Goal: Information Seeking & Learning: Understand process/instructions

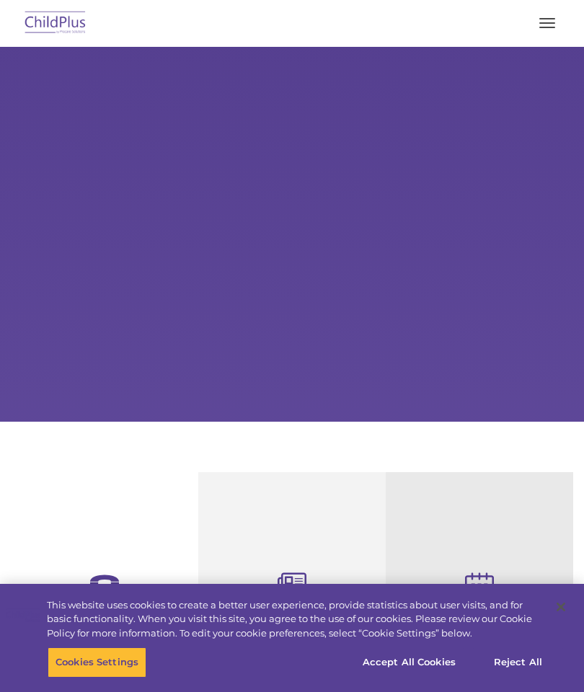
select select "MEDIUM"
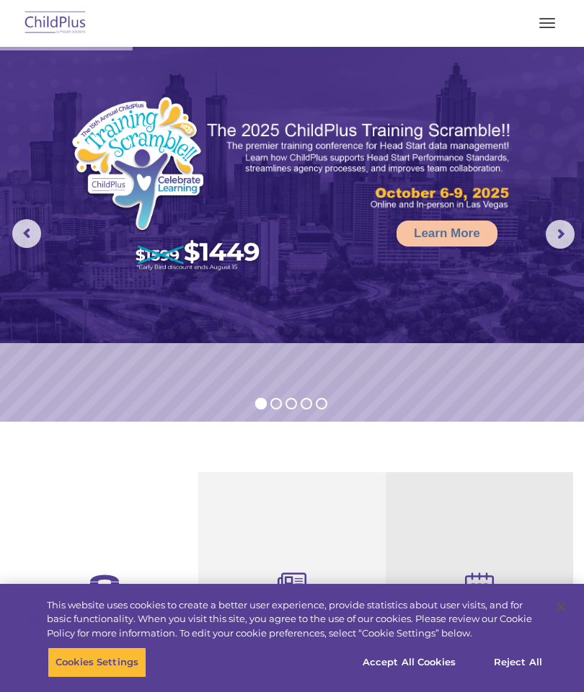
click at [543, 25] on button "button" at bounding box center [547, 23] width 30 height 23
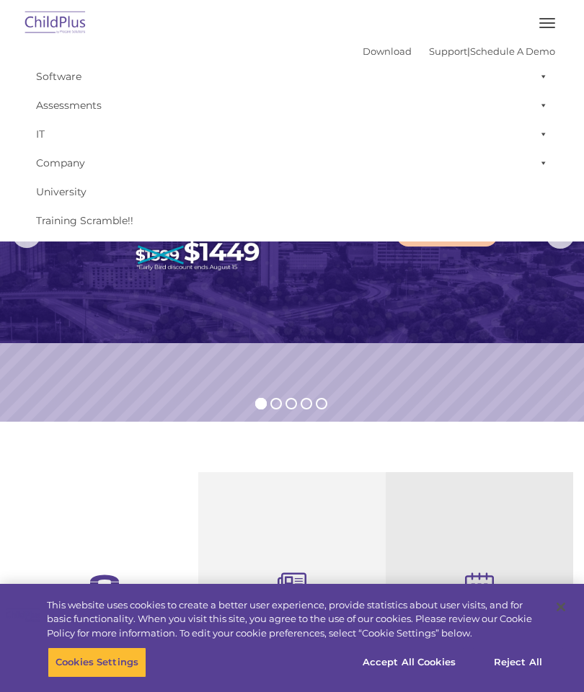
click at [41, 342] on img at bounding box center [292, 195] width 584 height 296
click at [249, 309] on img at bounding box center [292, 195] width 584 height 296
click at [542, 15] on button "button" at bounding box center [547, 23] width 30 height 23
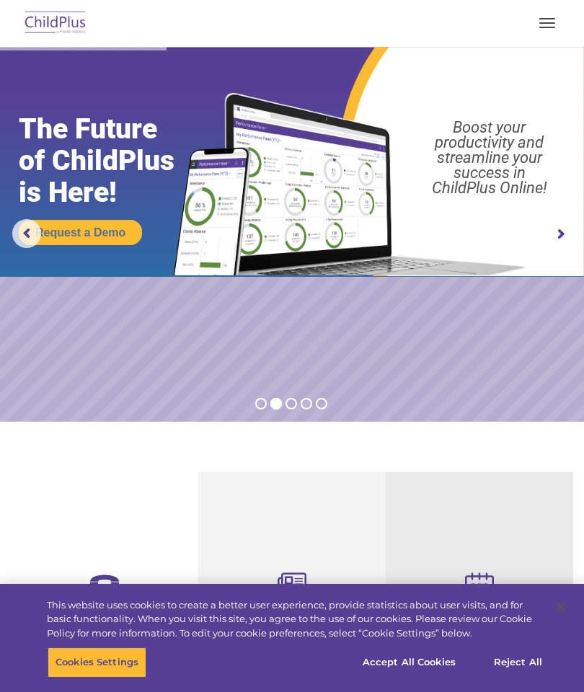
click at [548, 22] on span "button" at bounding box center [548, 22] width 16 height 1
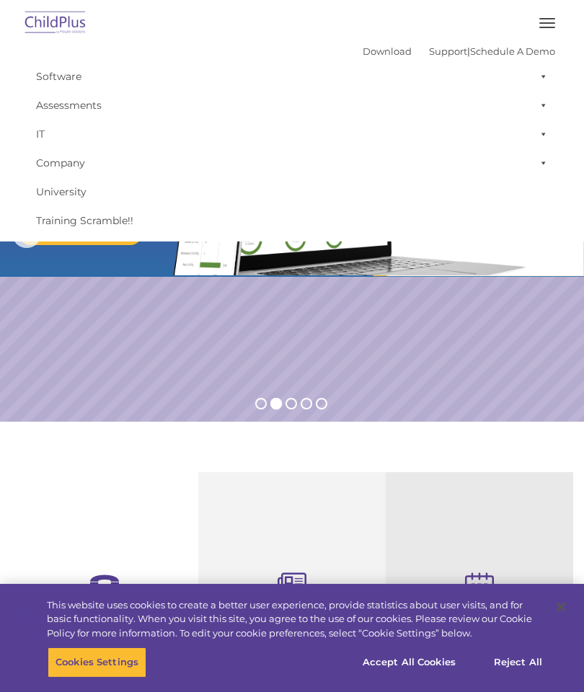
click at [373, 40] on div "Download Support | Schedule A Demo " at bounding box center [459, 51] width 193 height 22
click at [538, 32] on button "button" at bounding box center [547, 23] width 30 height 23
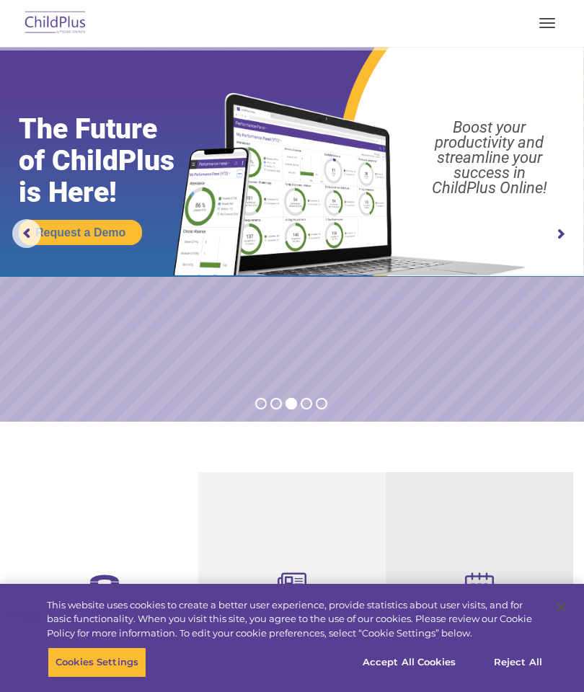
click at [553, 22] on span "button" at bounding box center [548, 22] width 16 height 1
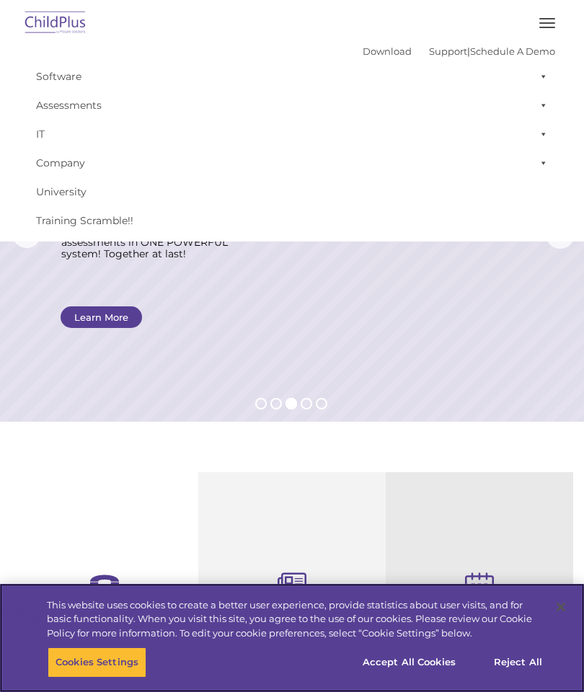
click at [440, 669] on button "Accept All Cookies" at bounding box center [409, 663] width 109 height 30
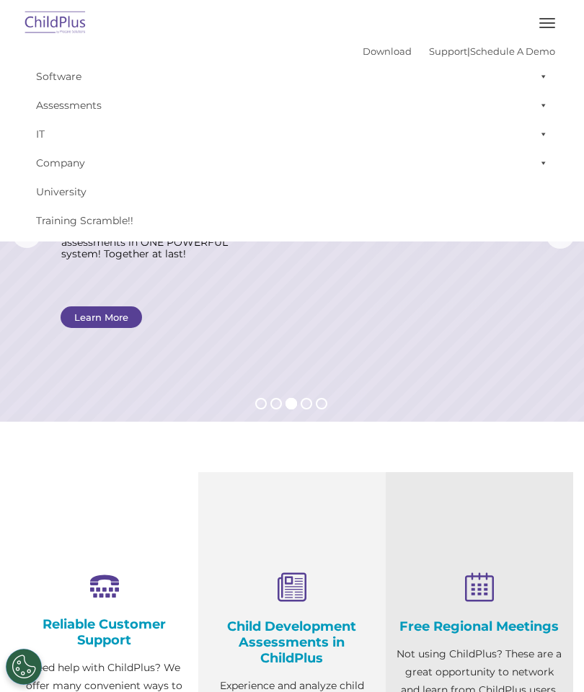
click at [435, 55] on link "Support" at bounding box center [448, 51] width 38 height 12
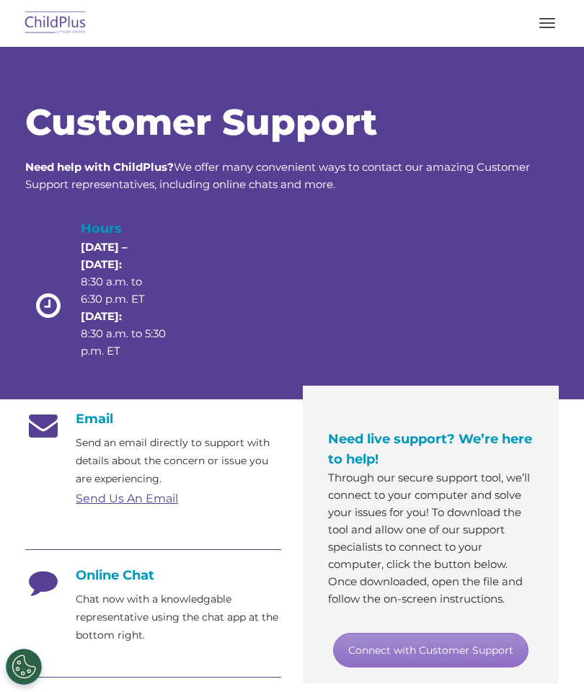
click at [560, 17] on button "button" at bounding box center [547, 23] width 30 height 23
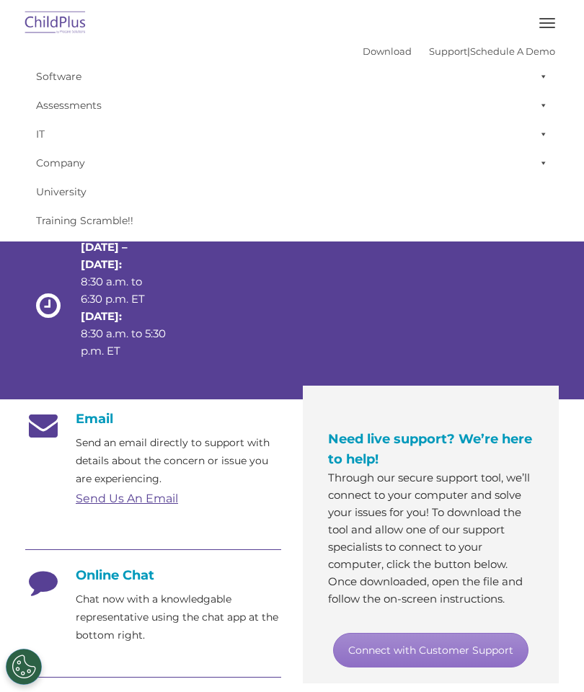
click at [370, 46] on link "Download" at bounding box center [387, 51] width 49 height 12
